Goal: Book appointment/travel/reservation

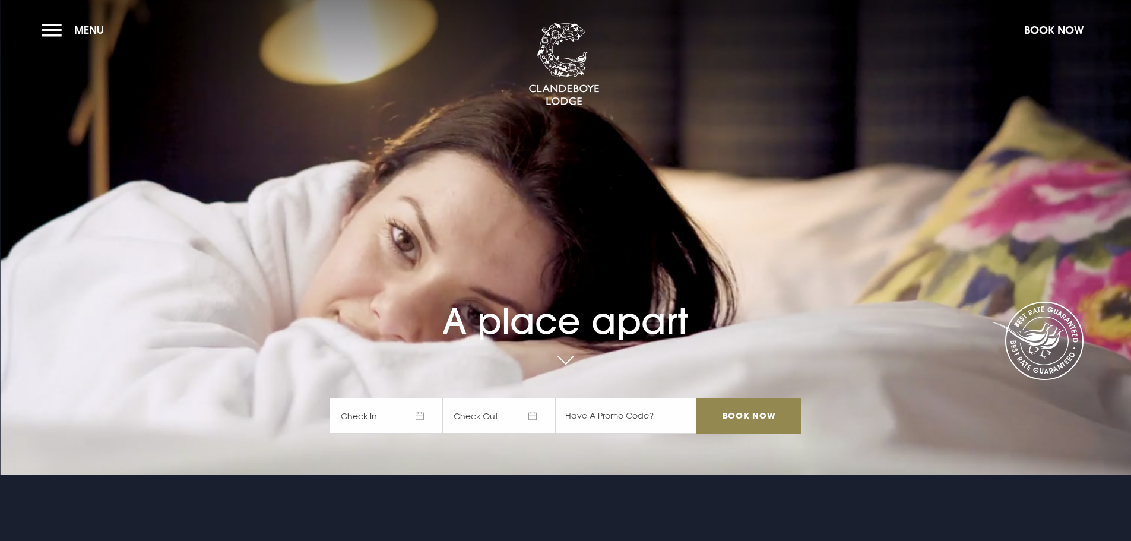
click at [420, 417] on span "Check In" at bounding box center [385, 416] width 113 height 36
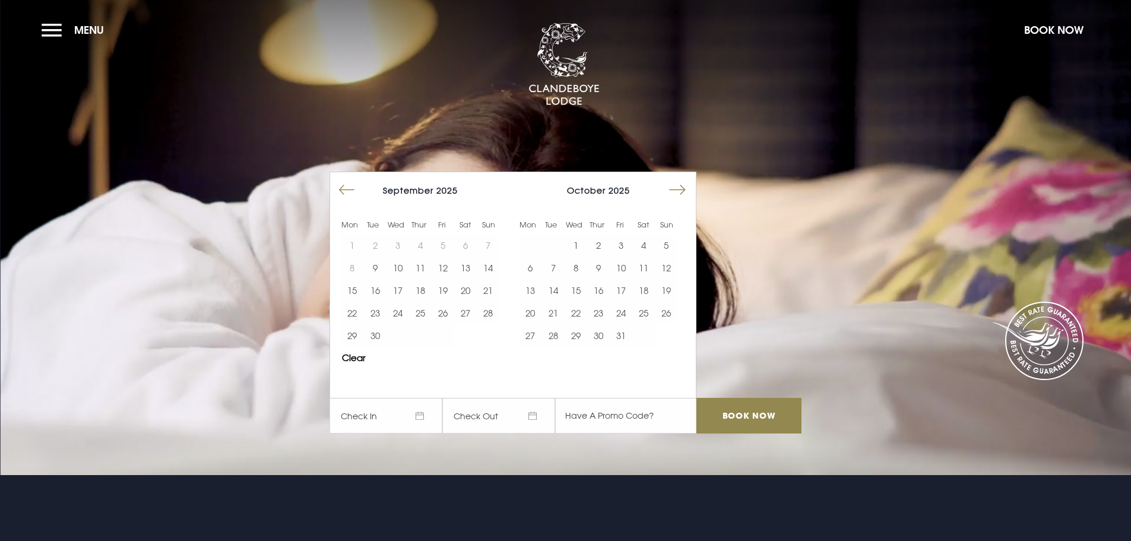
click at [682, 189] on button "Move forward to switch to the next month." at bounding box center [677, 190] width 23 height 23
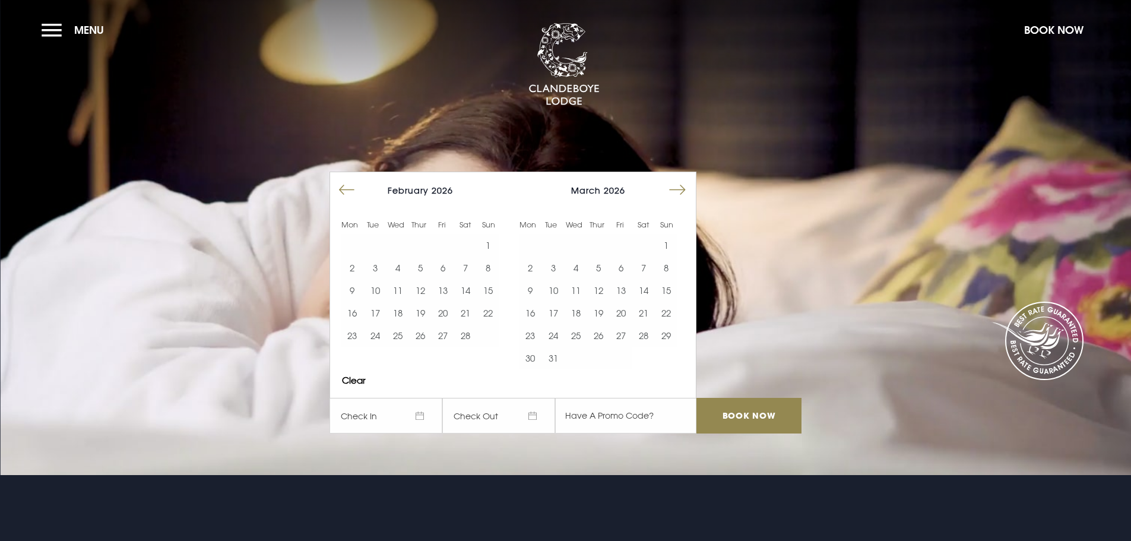
click at [682, 189] on button "Move forward to switch to the next month." at bounding box center [677, 190] width 23 height 23
click at [559, 289] on button "16" at bounding box center [552, 290] width 23 height 23
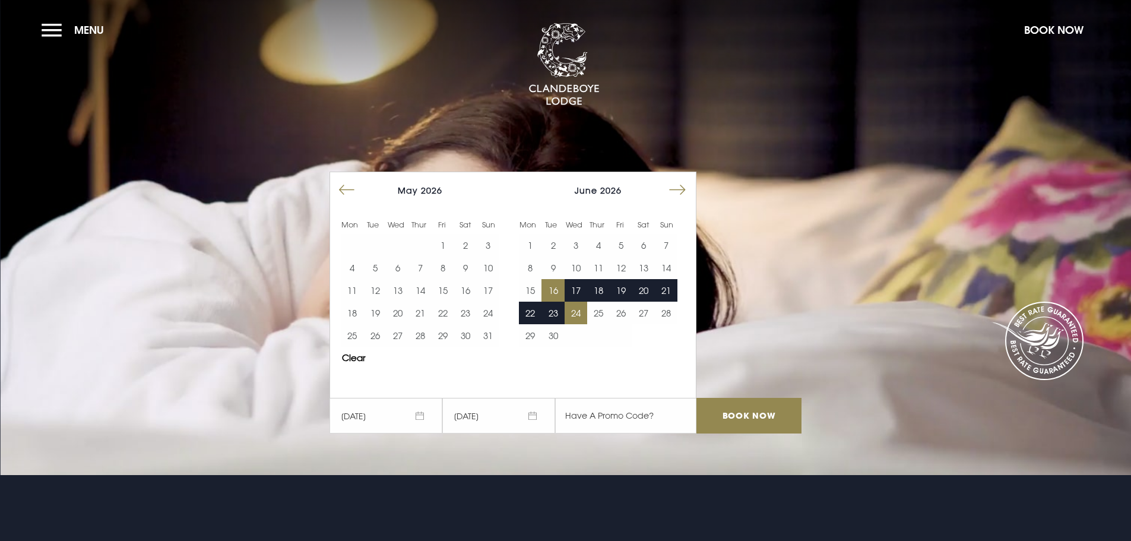
click at [580, 312] on button "24" at bounding box center [575, 312] width 23 height 23
click at [722, 412] on input "Book Now" at bounding box center [748, 416] width 104 height 36
